Goal: Information Seeking & Learning: Compare options

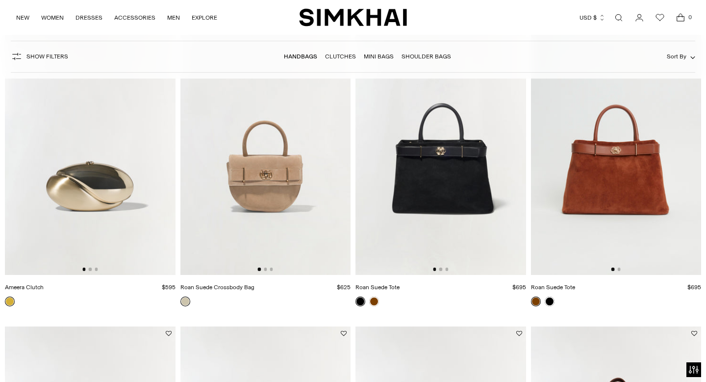
scroll to position [2277, 0]
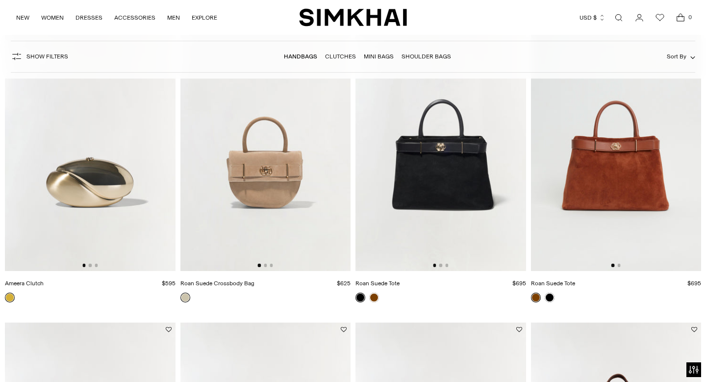
click at [257, 195] on img at bounding box center [266, 143] width 171 height 256
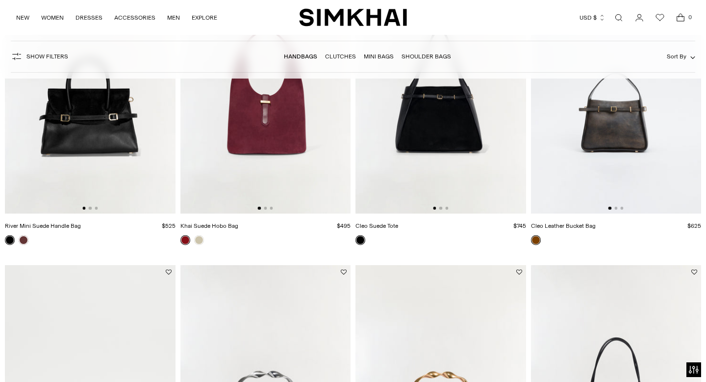
scroll to position [0, 0]
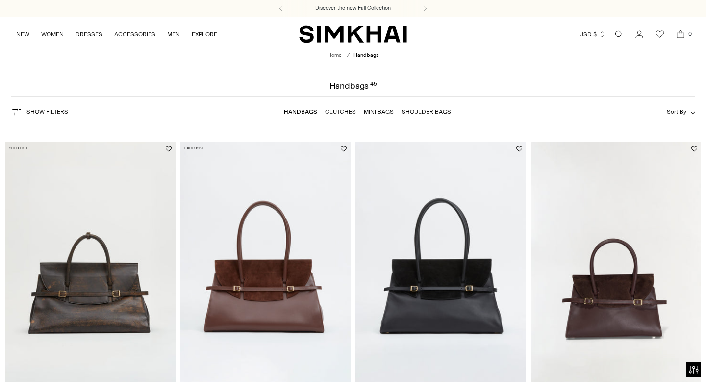
click at [367, 112] on link "Mini Bags" at bounding box center [379, 111] width 30 height 7
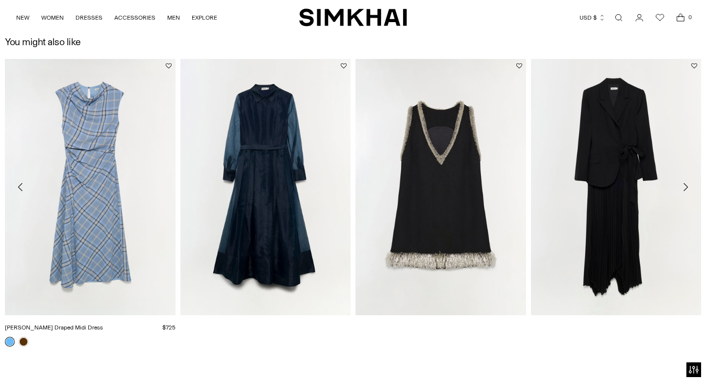
scroll to position [1100, 0]
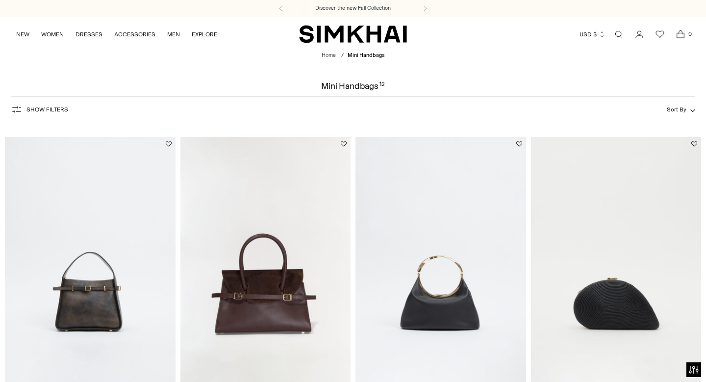
click at [102, 230] on img at bounding box center [90, 265] width 171 height 256
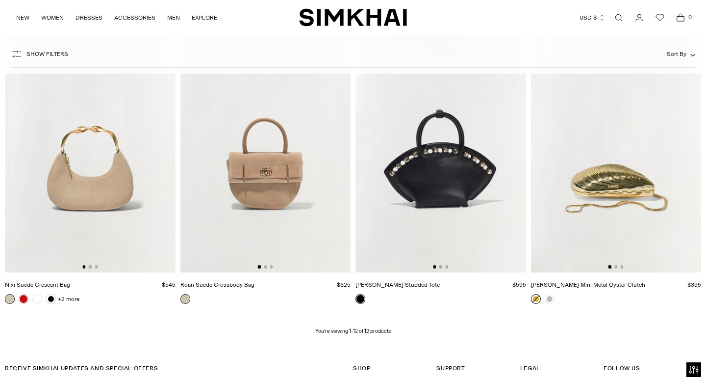
scroll to position [736, 0]
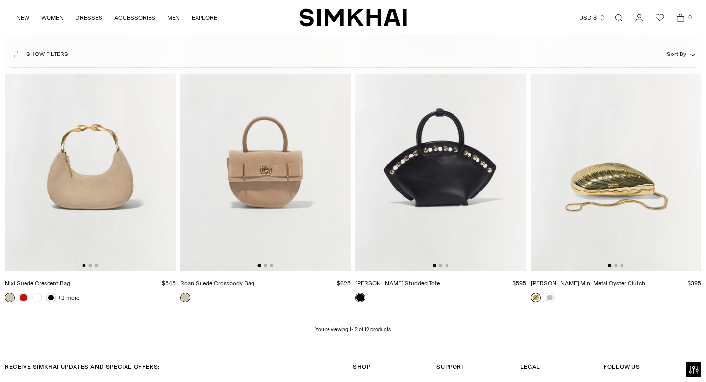
click at [97, 166] on img at bounding box center [90, 143] width 171 height 256
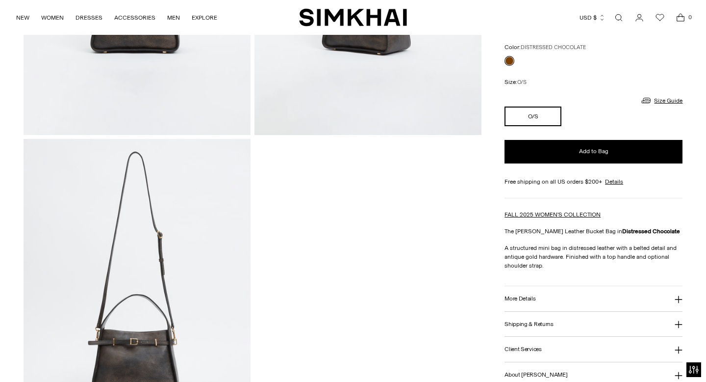
scroll to position [151, 0]
